Goal: Information Seeking & Learning: Learn about a topic

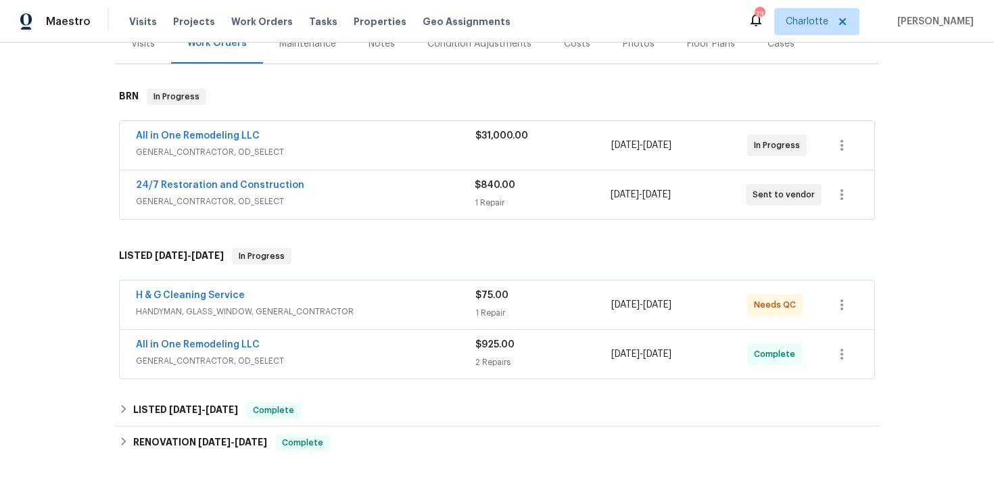
scroll to position [195, 0]
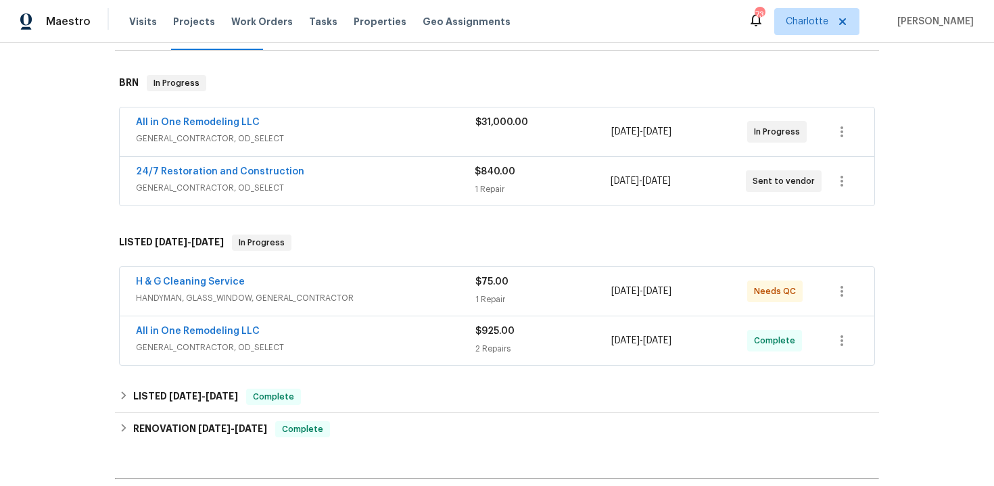
click at [360, 125] on div "All in One Remodeling LLC" at bounding box center [305, 124] width 339 height 16
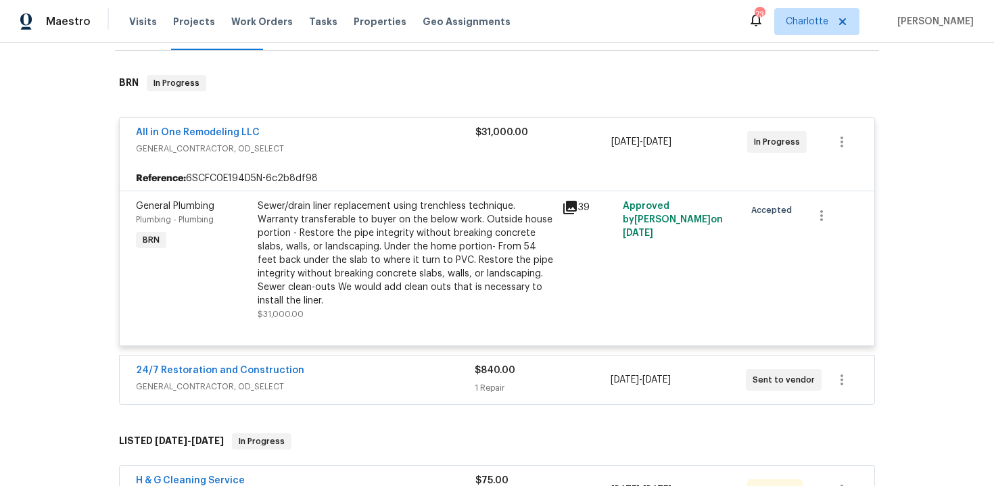
click at [386, 130] on div "All in One Remodeling LLC" at bounding box center [305, 134] width 339 height 16
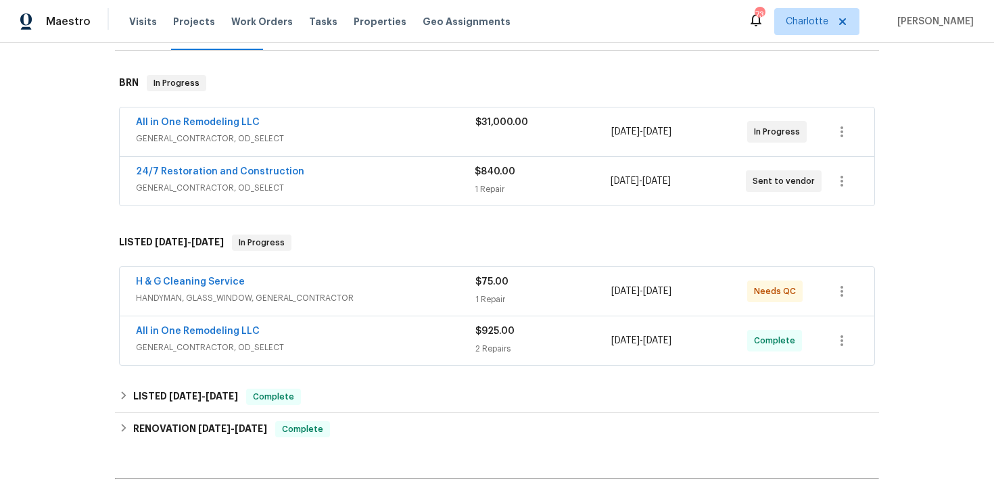
click at [370, 168] on div "24/7 Restoration and Construction" at bounding box center [305, 173] width 339 height 16
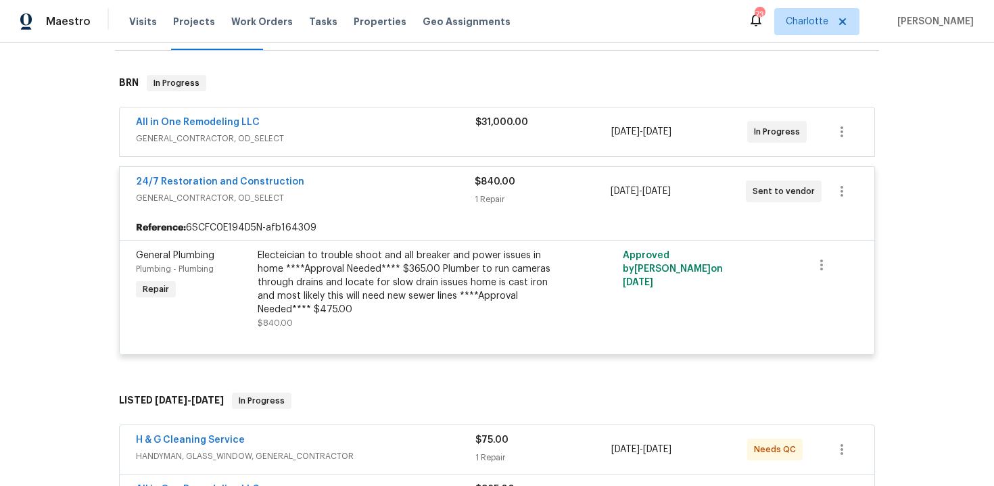
click at [384, 175] on div "24/7 Restoration and Construction" at bounding box center [305, 183] width 339 height 16
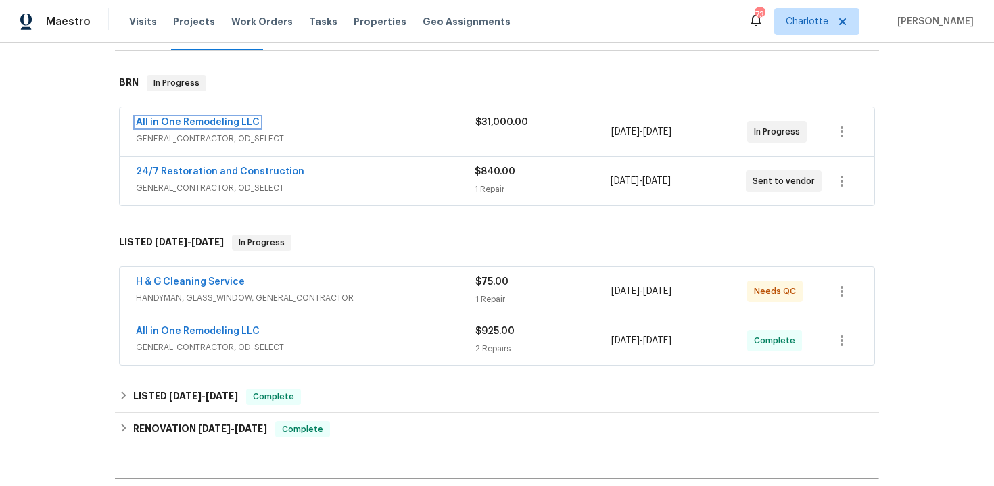
click at [231, 120] on link "All in One Remodeling LLC" at bounding box center [198, 122] width 124 height 9
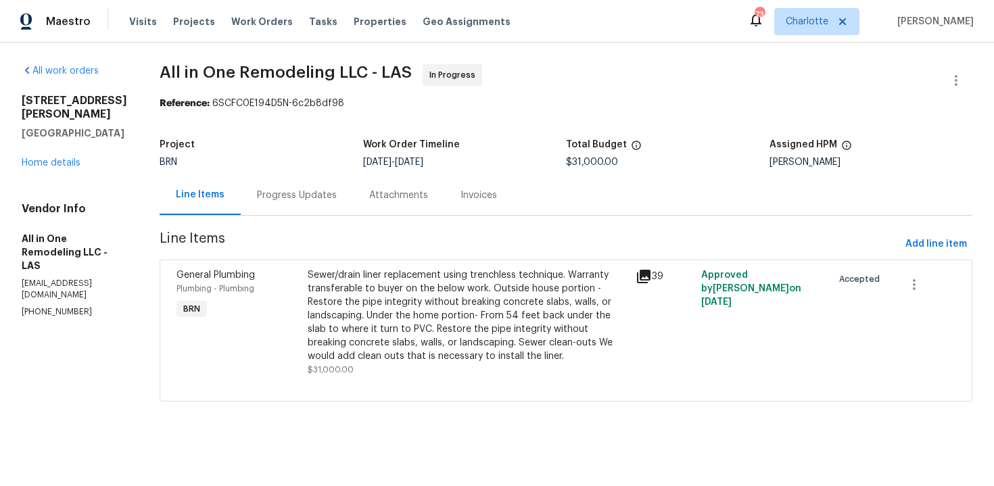
click at [316, 195] on div "Progress Updates" at bounding box center [297, 196] width 80 height 14
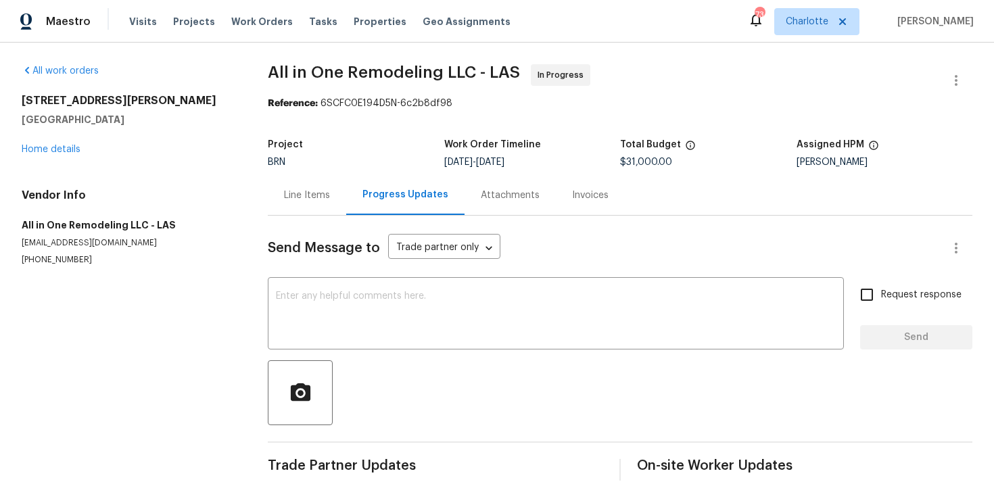
scroll to position [16, 0]
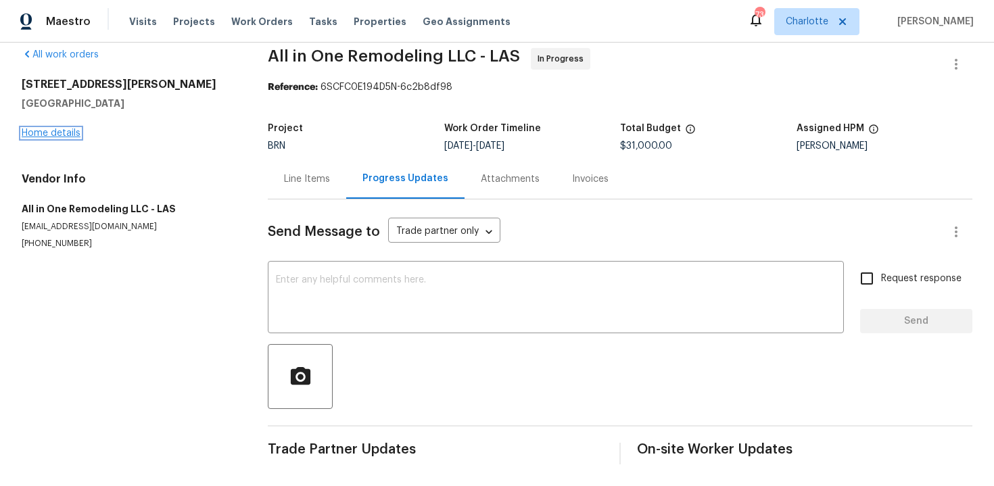
click at [56, 131] on link "Home details" at bounding box center [51, 132] width 59 height 9
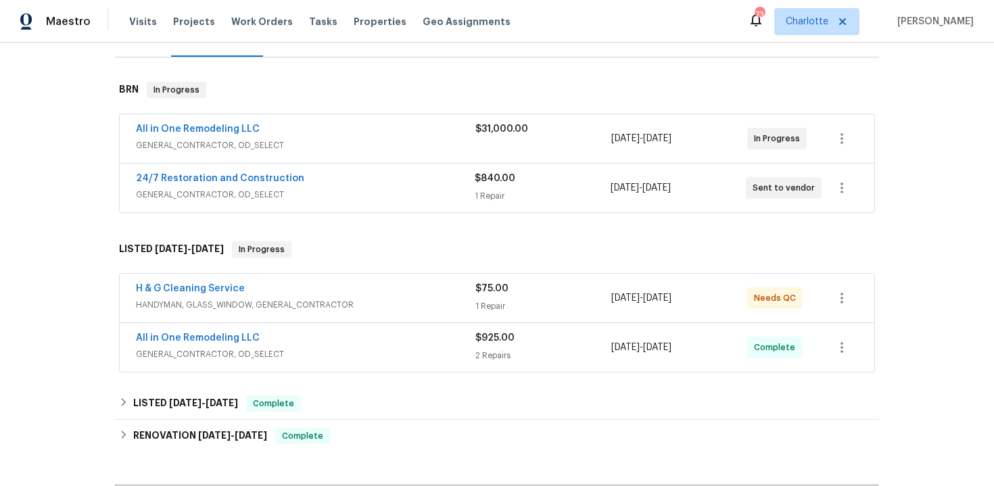
scroll to position [185, 0]
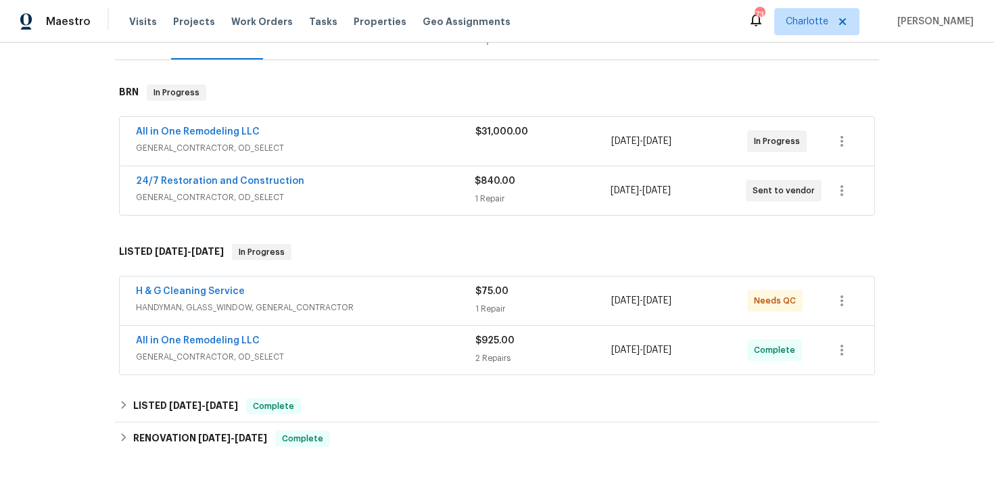
click at [283, 141] on div "All in One Remodeling LLC" at bounding box center [305, 133] width 339 height 16
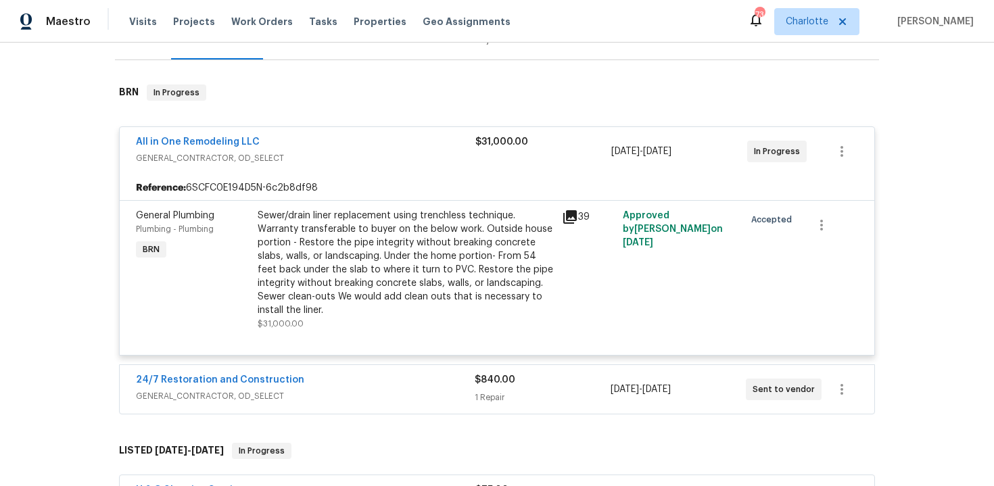
click at [581, 215] on div "39" at bounding box center [588, 217] width 53 height 16
click at [493, 158] on div "$31,000.00" at bounding box center [543, 151] width 136 height 32
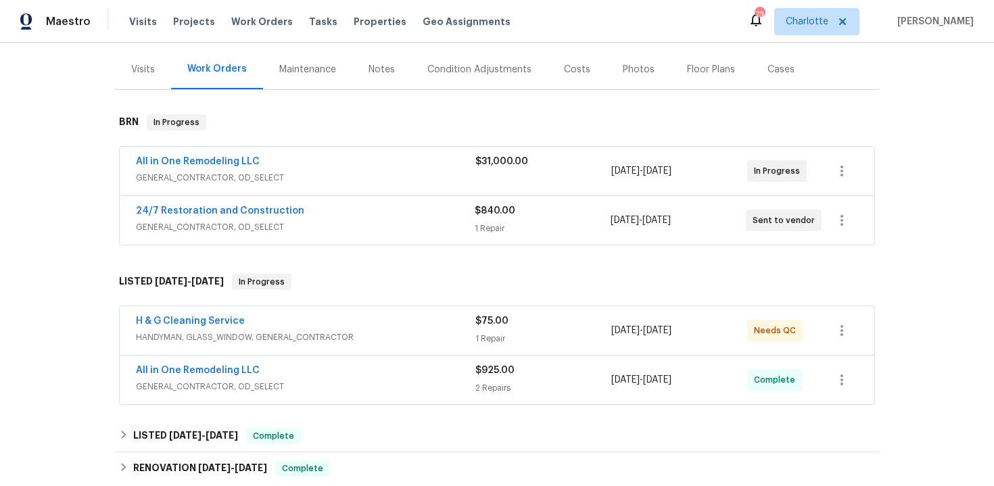
scroll to position [153, 0]
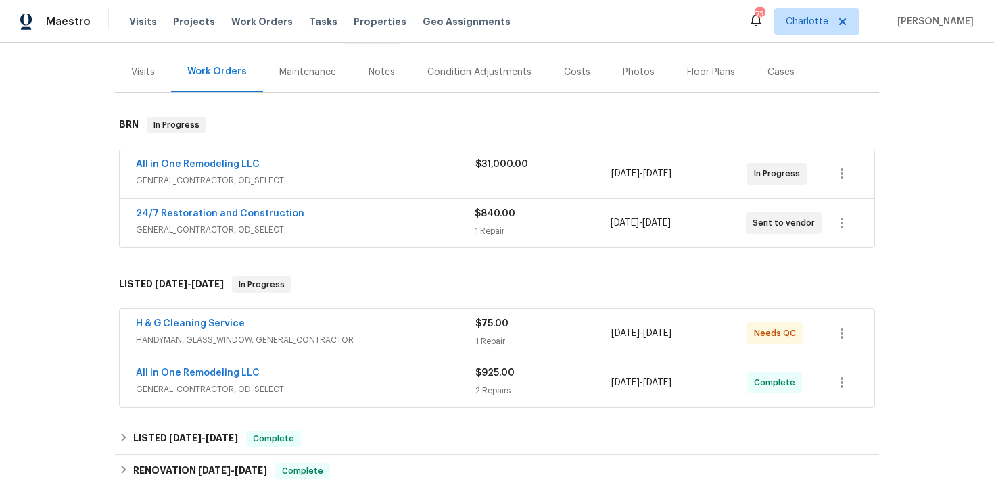
click at [390, 171] on div "All in One Remodeling LLC" at bounding box center [305, 166] width 339 height 16
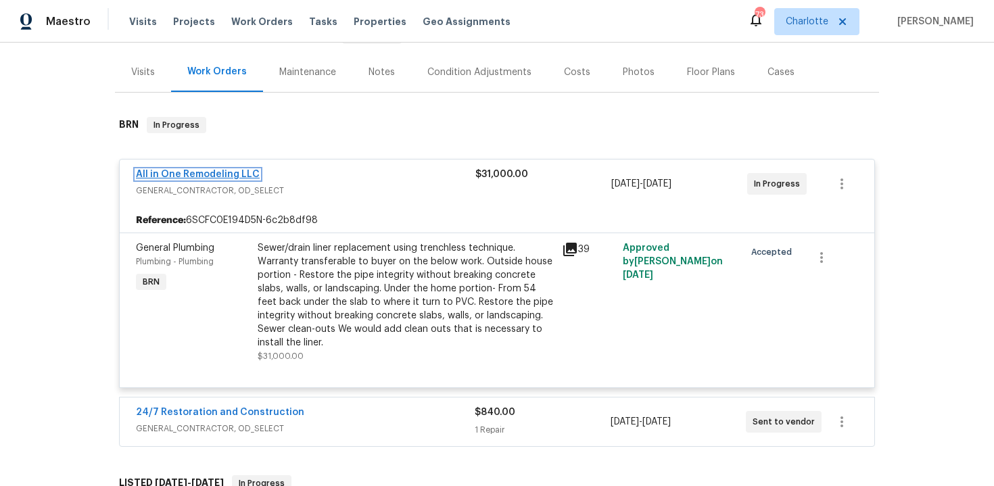
click at [234, 173] on link "All in One Remodeling LLC" at bounding box center [198, 174] width 124 height 9
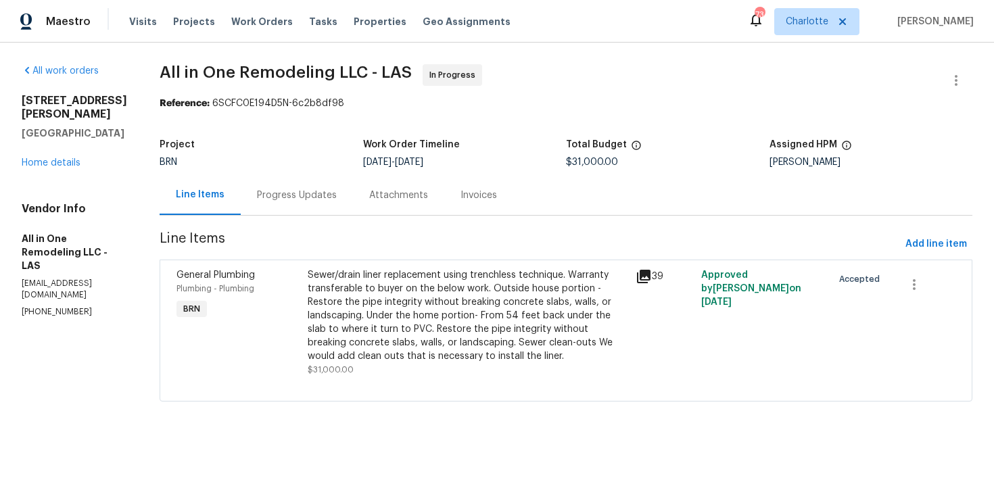
click at [335, 199] on div "Progress Updates" at bounding box center [297, 196] width 80 height 14
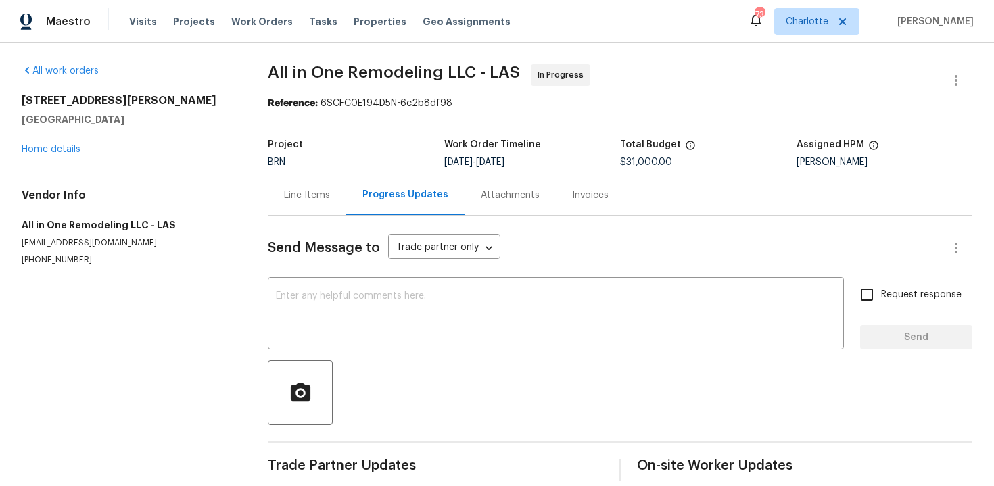
scroll to position [16, 0]
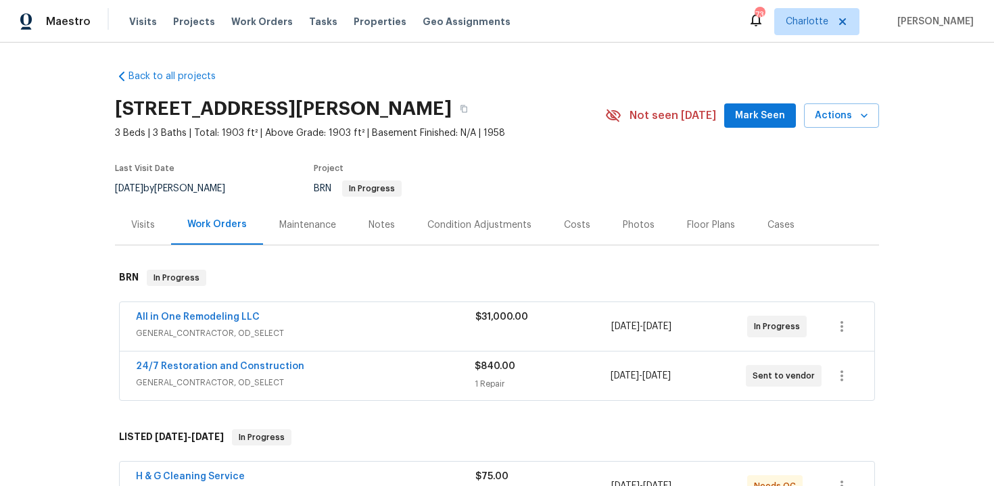
click at [583, 333] on div "$31,000.00" at bounding box center [543, 326] width 136 height 32
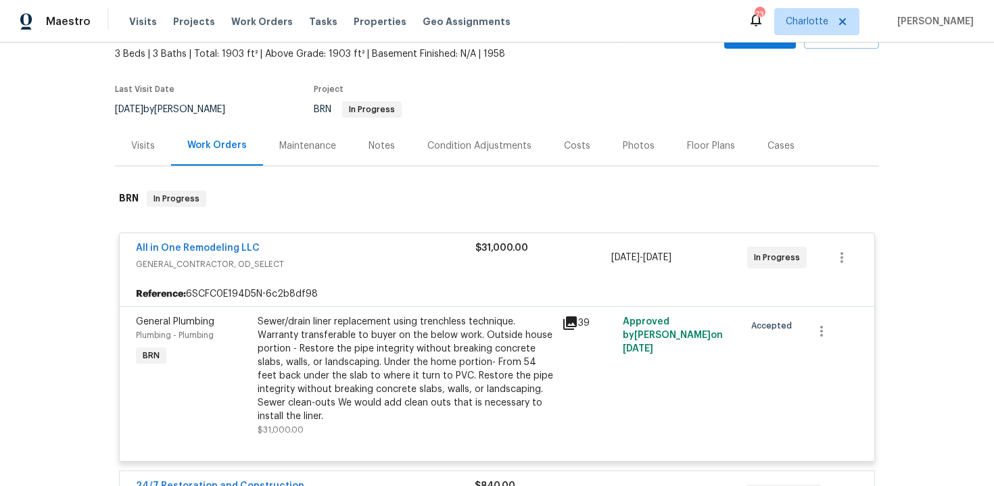
scroll to position [107, 0]
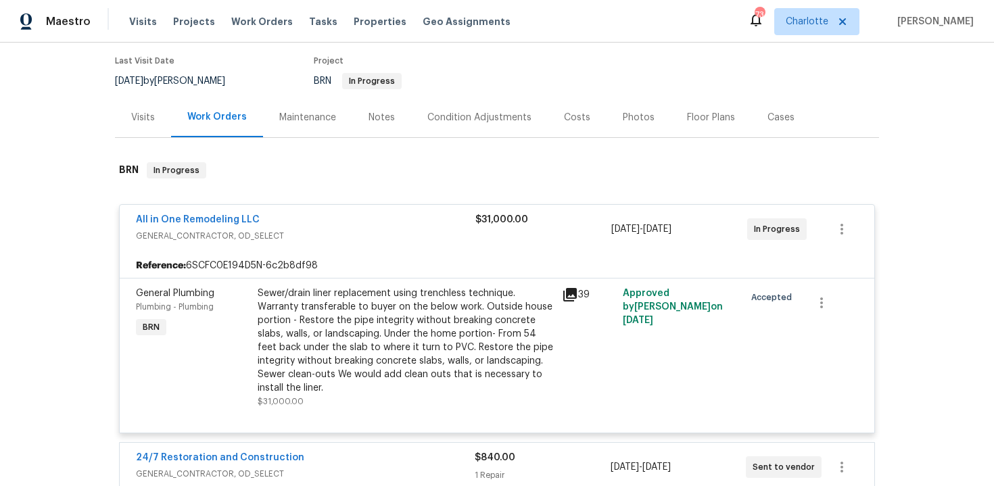
click at [585, 241] on div "$31,000.00" at bounding box center [543, 229] width 136 height 32
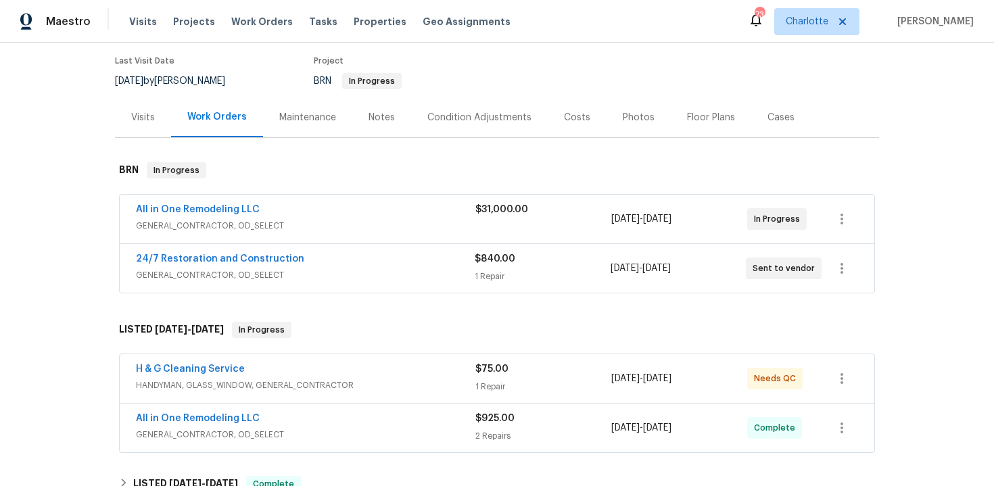
click at [921, 259] on div "Back to all projects [STREET_ADDRESS][PERSON_NAME] 3 Beds | 3 Baths | Total: 19…" at bounding box center [497, 264] width 994 height 443
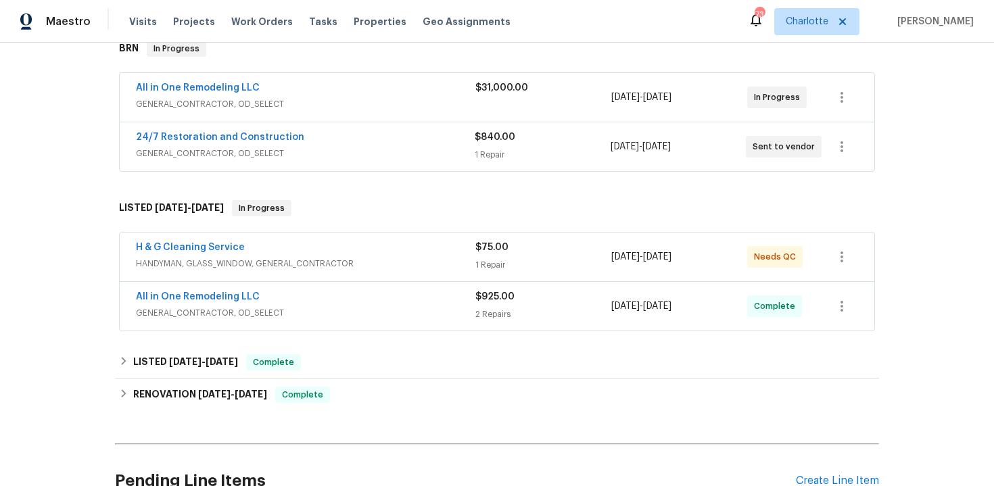
scroll to position [161, 0]
